Goal: Task Accomplishment & Management: Manage account settings

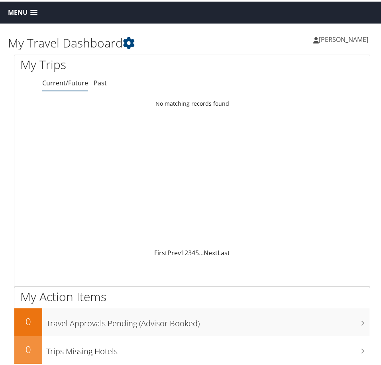
click at [333, 37] on span "[PERSON_NAME]" at bounding box center [343, 37] width 49 height 9
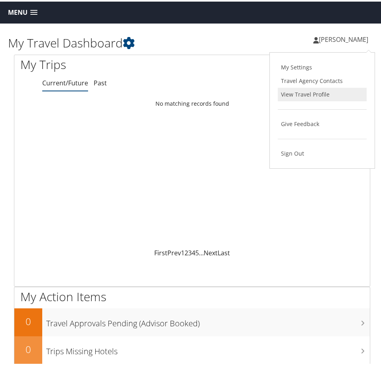
click at [292, 92] on link "View Travel Profile" at bounding box center [322, 93] width 89 height 14
